Goal: Task Accomplishment & Management: Complete application form

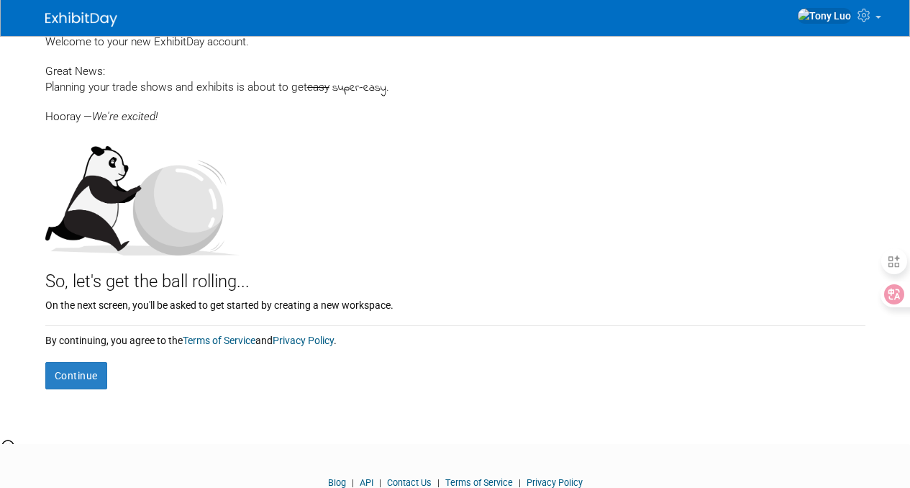
scroll to position [106, 0]
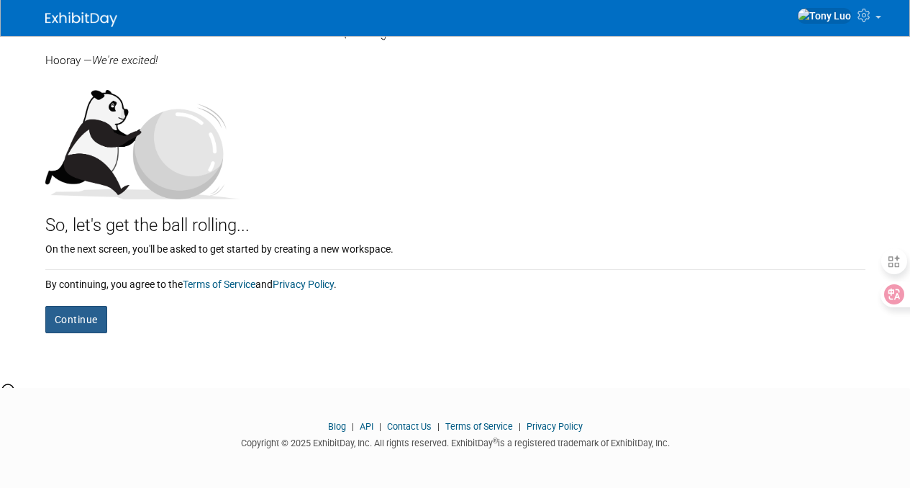
click at [65, 324] on button "Continue" at bounding box center [76, 319] width 62 height 27
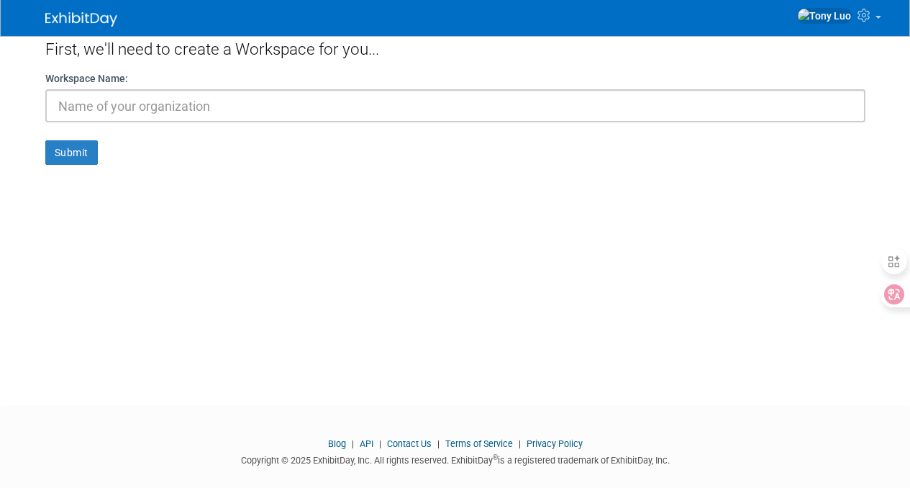
scroll to position [14, 0]
type input "t"
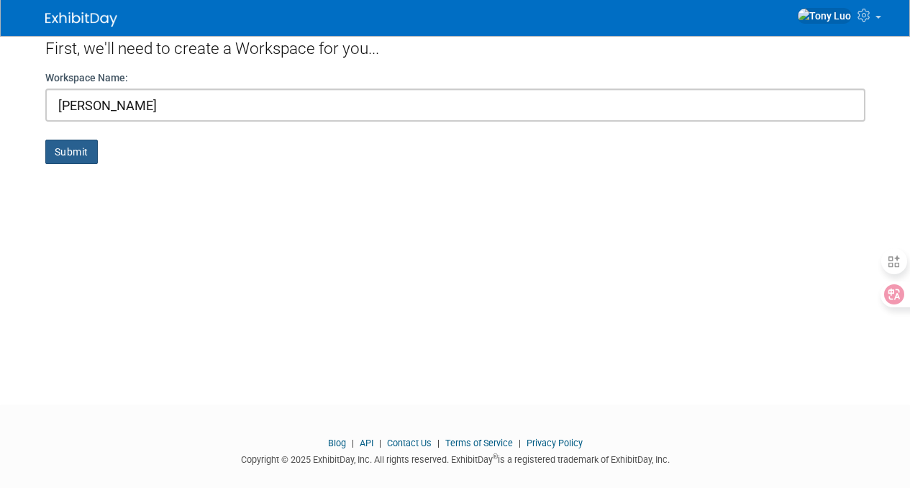
type input "[PERSON_NAME]"
click at [70, 148] on button "Submit" at bounding box center [71, 152] width 53 height 24
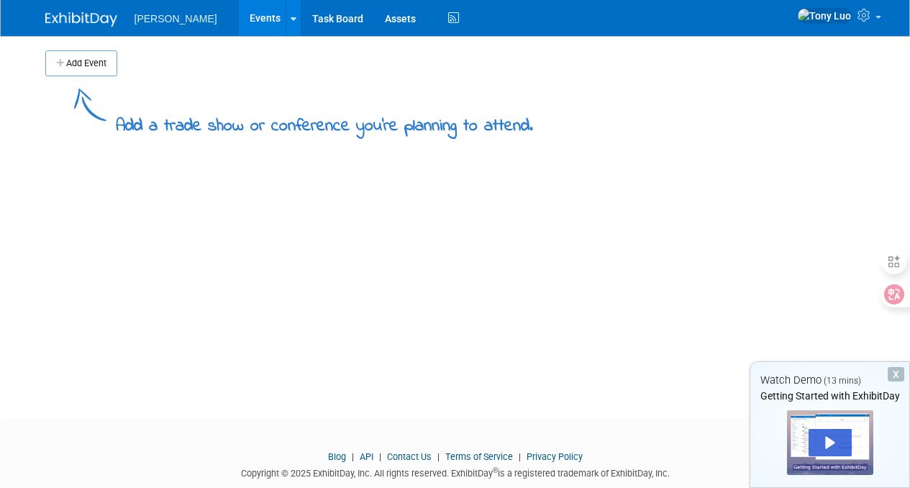
click at [164, 30] on ul "Tony Luo Events Add Event Bulk Upload Events Shareable Event Boards Task Board …" at bounding box center [299, 18] width 328 height 36
click at [179, 17] on li "[PERSON_NAME]" at bounding box center [187, 13] width 104 height 21
click at [302, 22] on link "Task Board" at bounding box center [338, 18] width 73 height 36
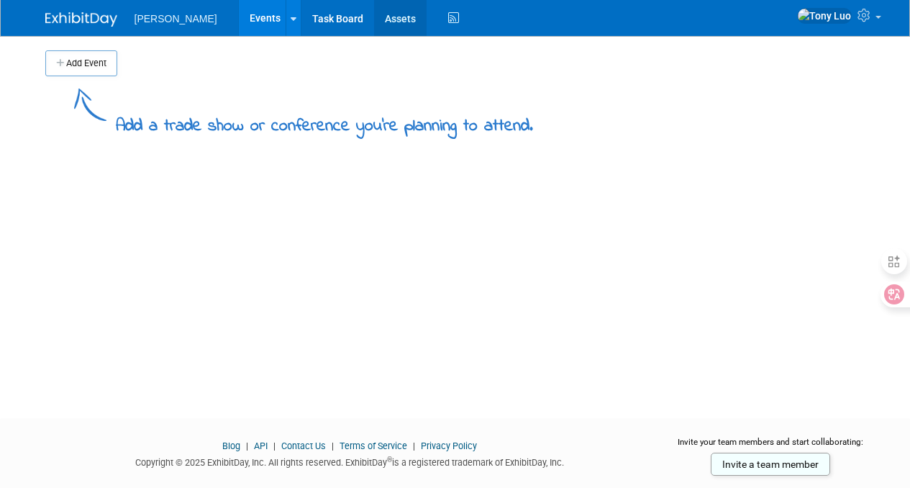
scroll to position [143, 0]
click at [374, 19] on link "Assets" at bounding box center [400, 18] width 53 height 36
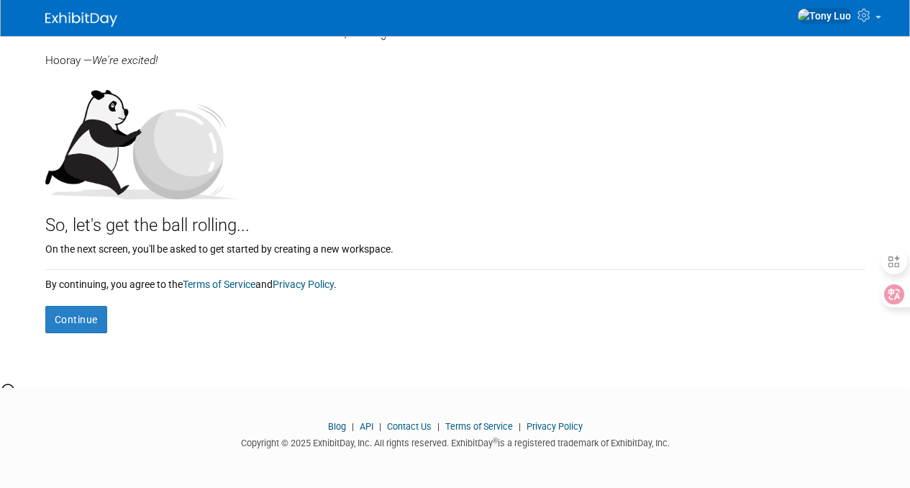
scroll to position [143, 0]
